Goal: Find specific page/section

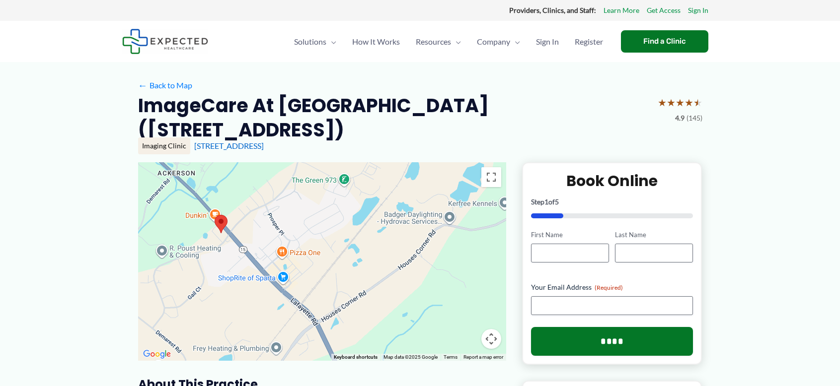
drag, startPoint x: 317, startPoint y: 321, endPoint x: 215, endPoint y: 292, distance: 106.4
click at [215, 292] on div at bounding box center [322, 261] width 368 height 199
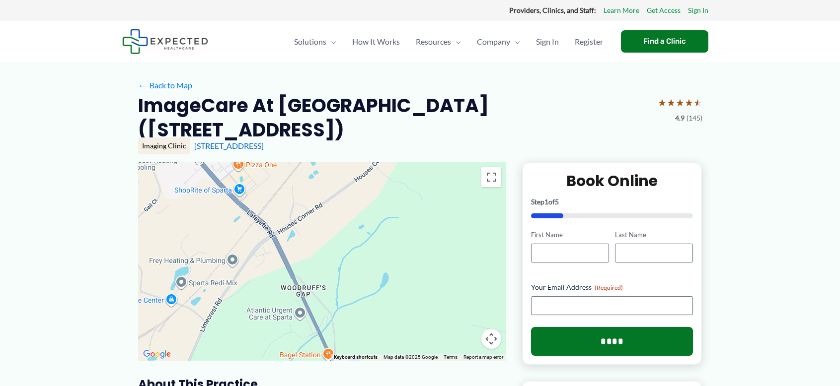
drag, startPoint x: 366, startPoint y: 310, endPoint x: 322, endPoint y: 221, distance: 99.1
click at [322, 221] on div at bounding box center [322, 261] width 368 height 199
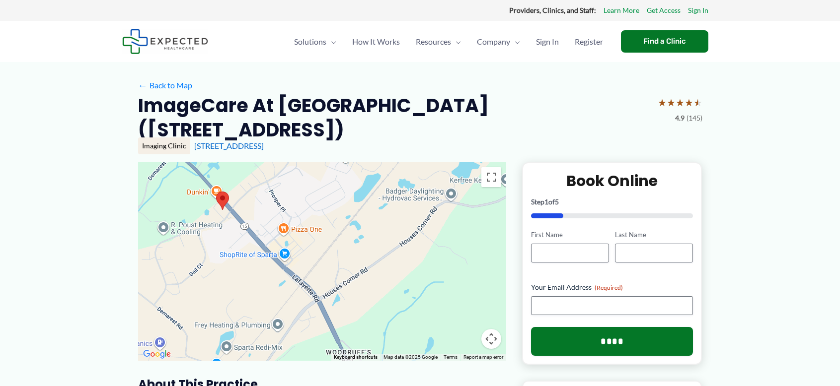
drag, startPoint x: 332, startPoint y: 254, endPoint x: 379, endPoint y: 320, distance: 81.6
click at [379, 320] on div at bounding box center [322, 261] width 368 height 199
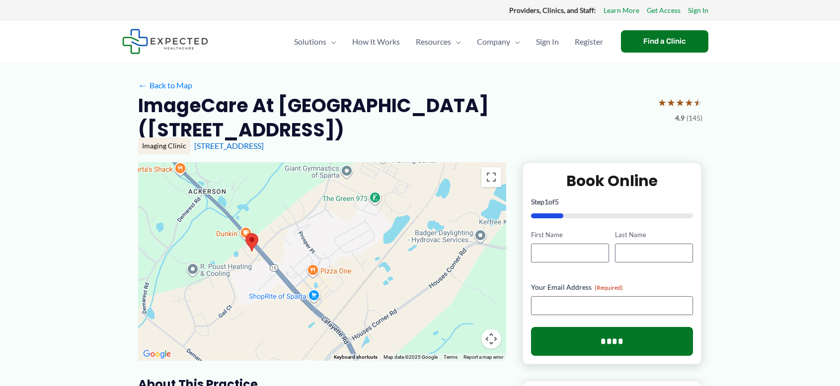
drag, startPoint x: 328, startPoint y: 233, endPoint x: 361, endPoint y: 283, distance: 59.5
click at [361, 282] on div at bounding box center [322, 261] width 368 height 199
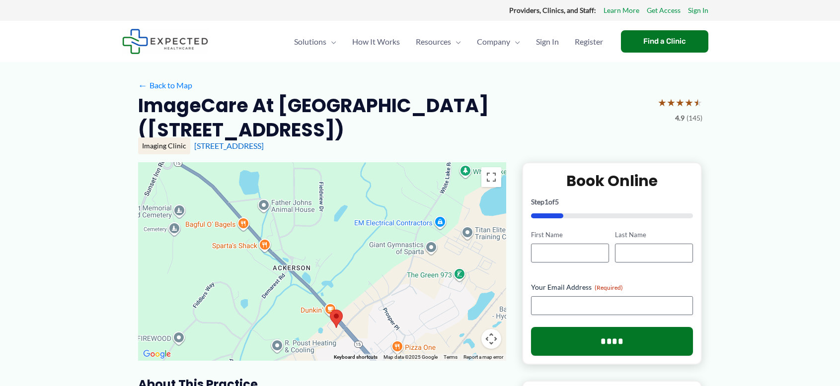
drag, startPoint x: 329, startPoint y: 223, endPoint x: 414, endPoint y: 296, distance: 111.6
click at [414, 296] on div at bounding box center [322, 261] width 368 height 199
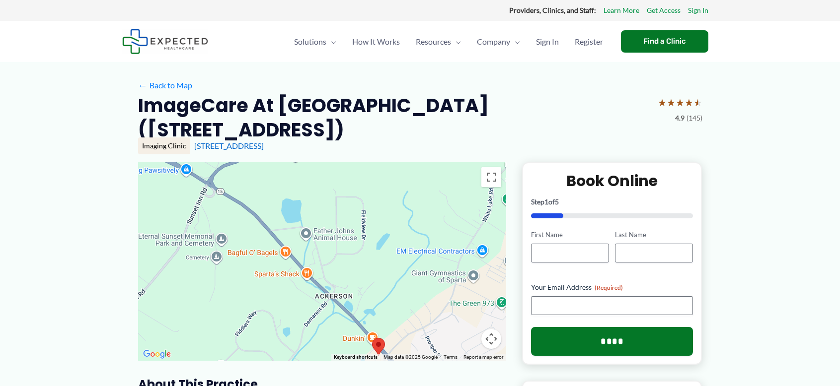
drag, startPoint x: 351, startPoint y: 248, endPoint x: 306, endPoint y: 145, distance: 112.7
click at [303, 162] on div at bounding box center [322, 261] width 368 height 199
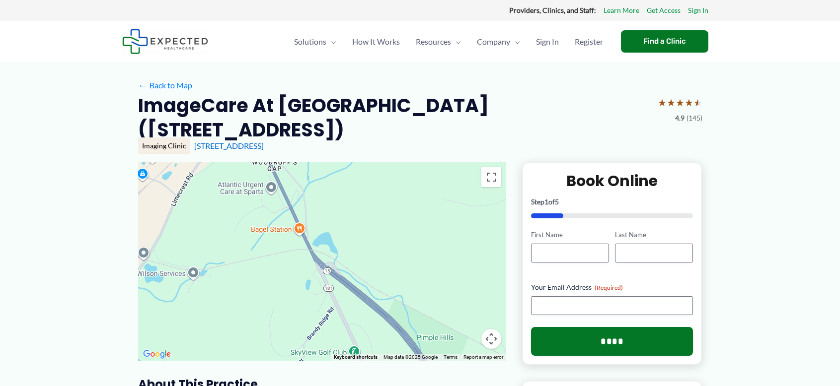
drag, startPoint x: 369, startPoint y: 247, endPoint x: 342, endPoint y: 134, distance: 116.4
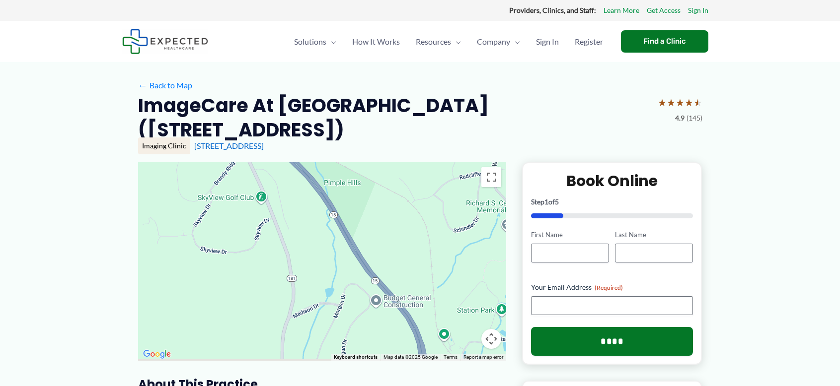
drag, startPoint x: 438, startPoint y: 213, endPoint x: 355, endPoint y: 136, distance: 113.2
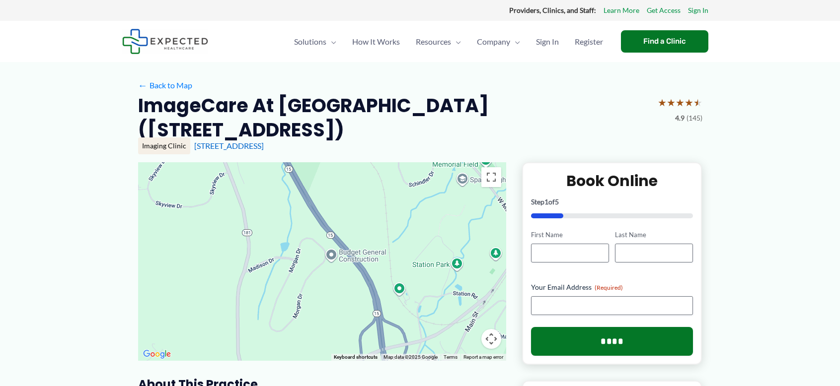
drag, startPoint x: 422, startPoint y: 231, endPoint x: 379, endPoint y: 189, distance: 59.7
click at [379, 189] on div at bounding box center [322, 261] width 368 height 199
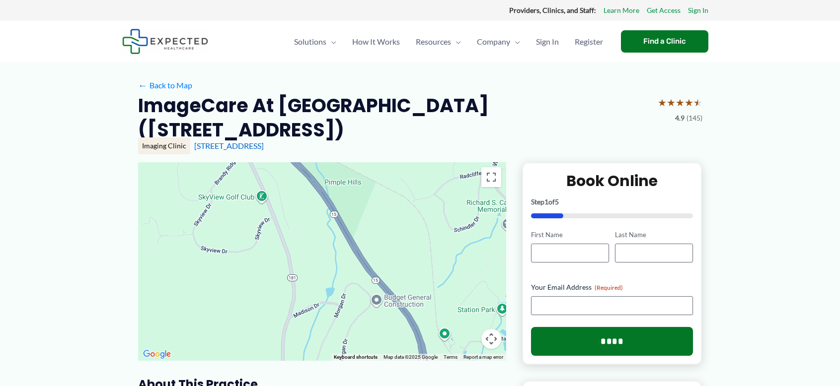
drag, startPoint x: 366, startPoint y: 168, endPoint x: 447, endPoint y: 262, distance: 124.6
click at [447, 262] on div at bounding box center [322, 261] width 368 height 199
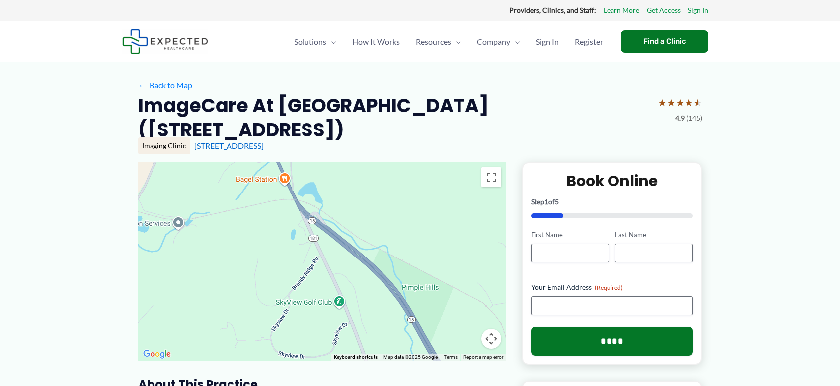
drag, startPoint x: 386, startPoint y: 193, endPoint x: 424, endPoint y: 243, distance: 62.4
click at [424, 243] on div at bounding box center [322, 261] width 368 height 199
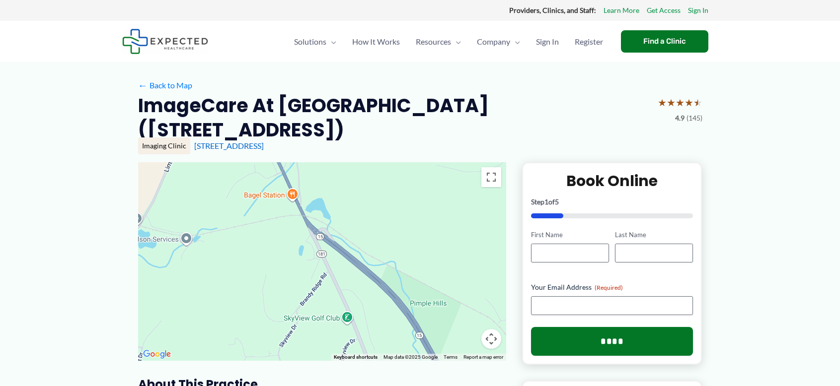
drag, startPoint x: 416, startPoint y: 219, endPoint x: 422, endPoint y: 230, distance: 12.9
click at [422, 230] on div at bounding box center [322, 261] width 368 height 199
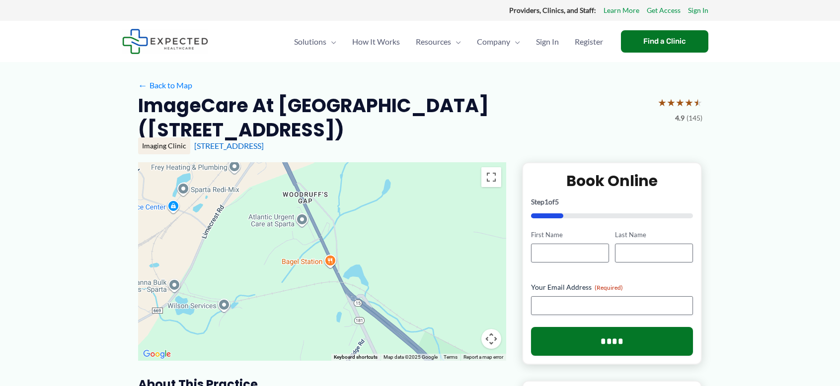
drag, startPoint x: 393, startPoint y: 203, endPoint x: 435, endPoint y: 271, distance: 79.1
click at [434, 273] on div at bounding box center [322, 261] width 368 height 199
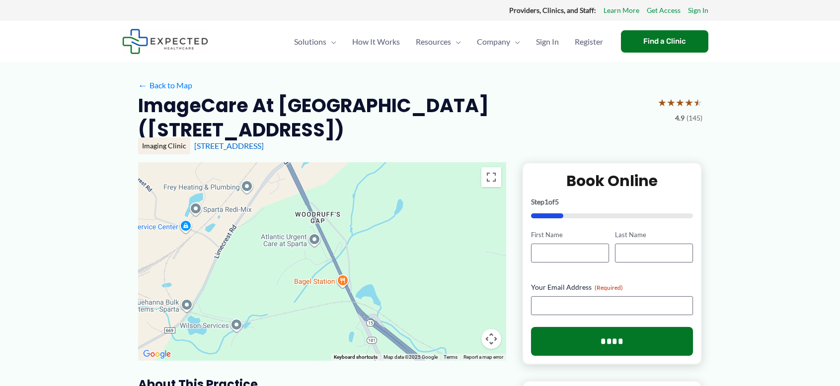
drag, startPoint x: 415, startPoint y: 239, endPoint x: 440, endPoint y: 283, distance: 50.0
click at [440, 283] on div at bounding box center [322, 261] width 368 height 199
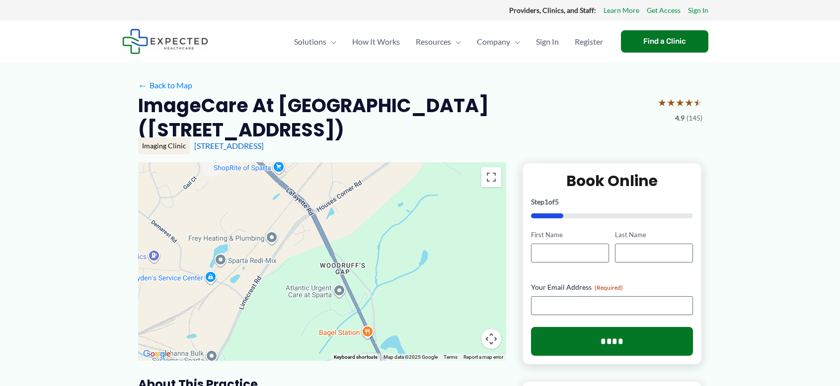
drag, startPoint x: 366, startPoint y: 203, endPoint x: 371, endPoint y: 220, distance: 18.8
click at [371, 220] on div at bounding box center [322, 261] width 368 height 199
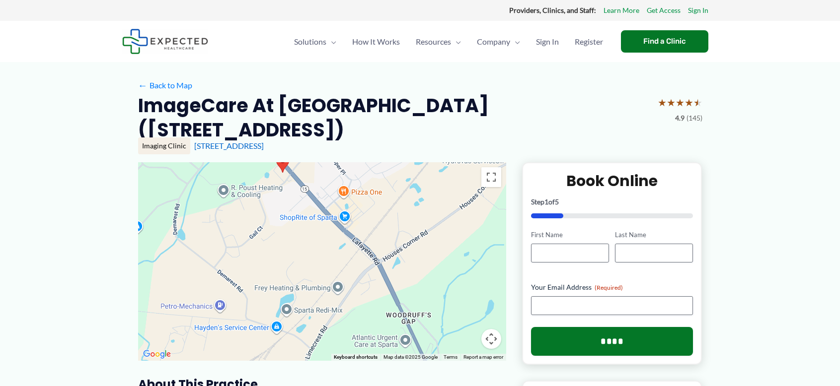
drag, startPoint x: 366, startPoint y: 211, endPoint x: 437, endPoint y: 266, distance: 89.9
click at [437, 266] on div at bounding box center [322, 261] width 368 height 199
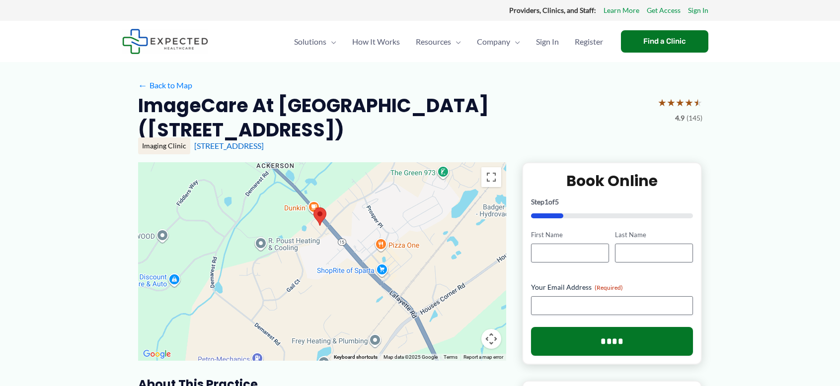
drag, startPoint x: 301, startPoint y: 231, endPoint x: 341, endPoint y: 286, distance: 67.3
click at [341, 286] on div at bounding box center [322, 261] width 368 height 199
